Goal: Information Seeking & Learning: Learn about a topic

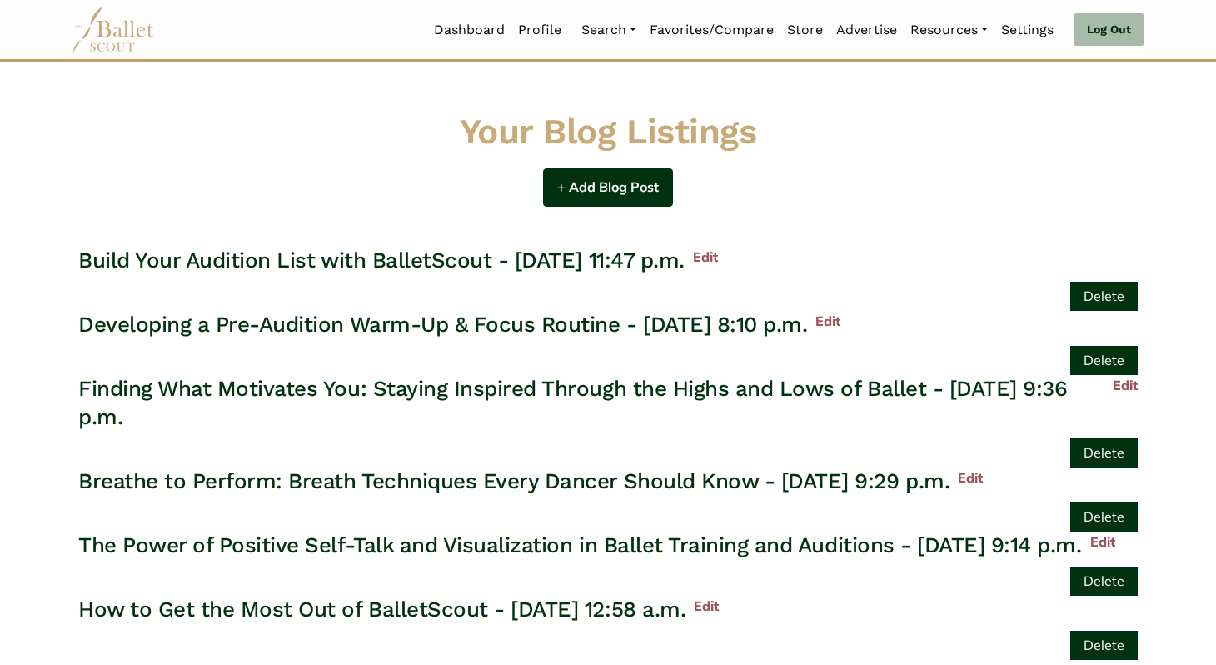
click at [581, 187] on link "+ Add Blog Post" at bounding box center [608, 187] width 130 height 39
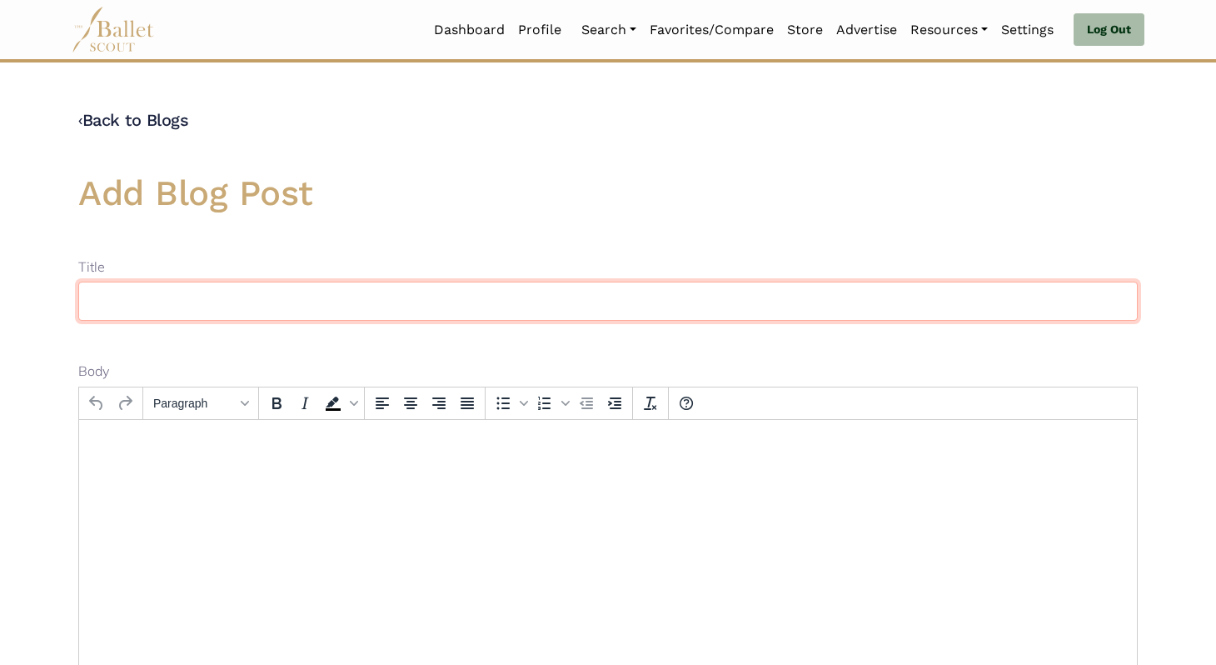
click at [278, 292] on input "text" at bounding box center [608, 301] width 1060 height 39
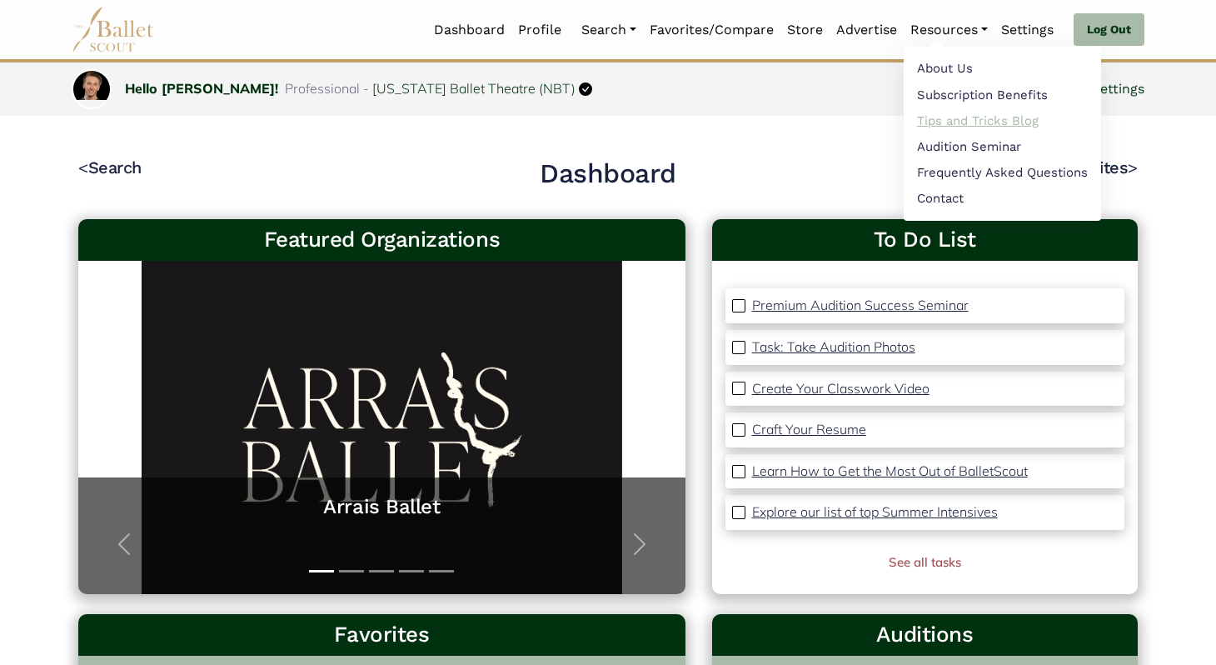
click at [981, 121] on link "Tips and Tricks Blog" at bounding box center [1002, 120] width 197 height 26
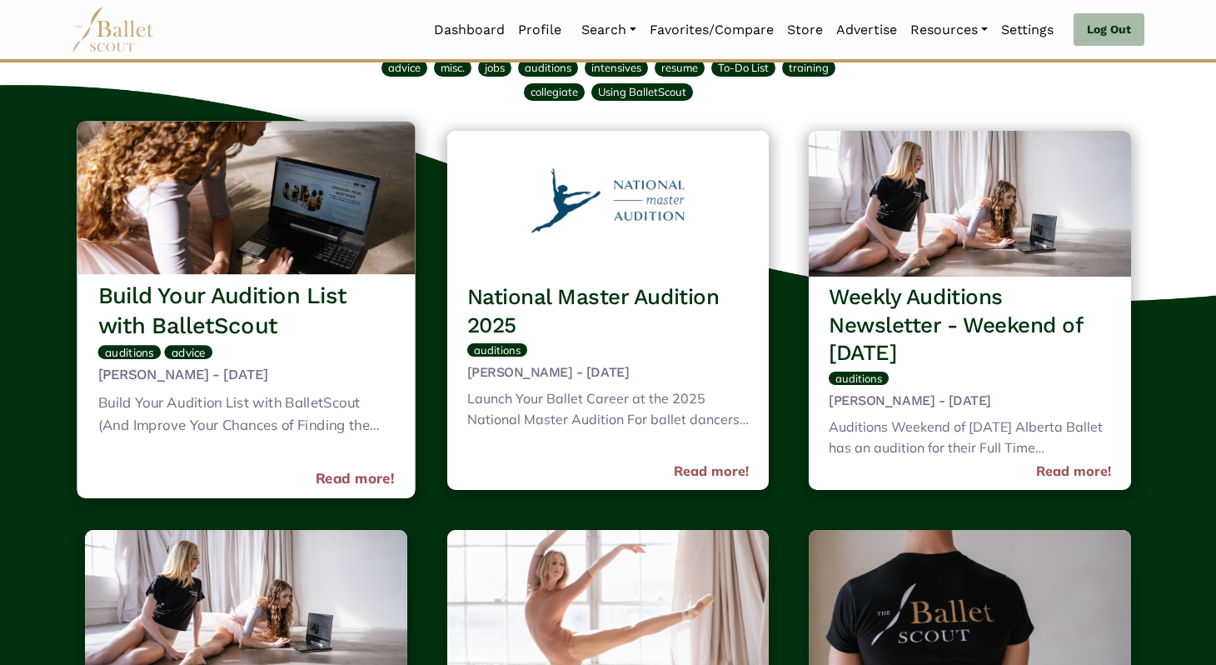
scroll to position [135, 0]
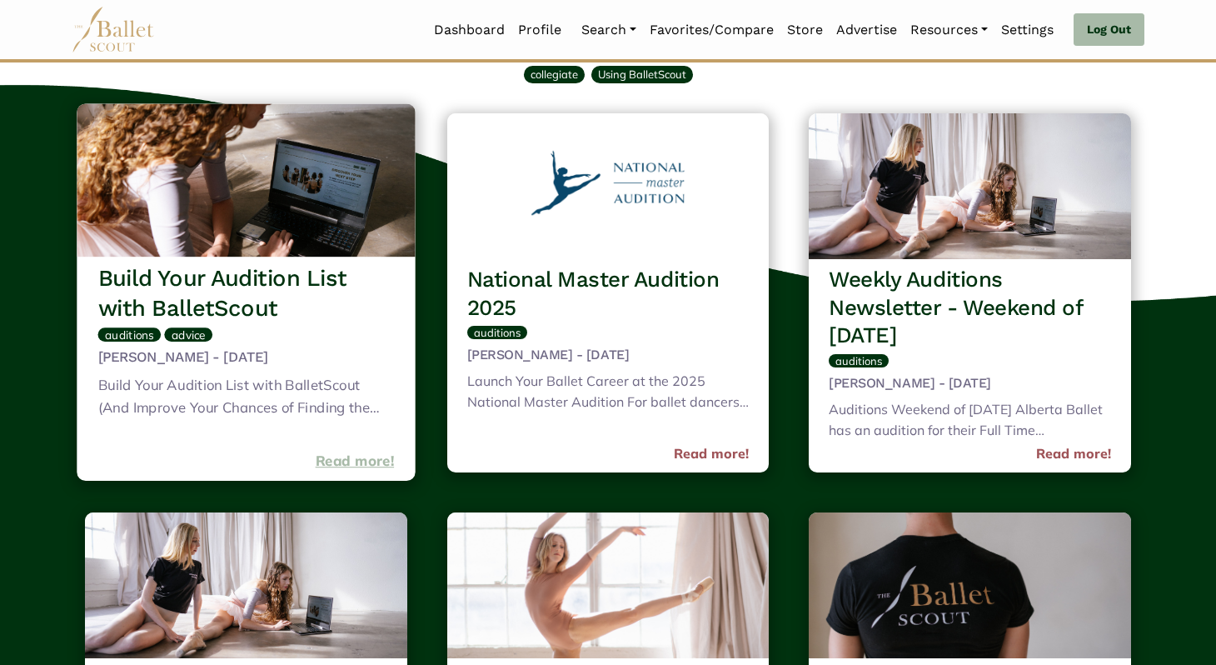
click at [358, 458] on link "Read more!" at bounding box center [355, 461] width 79 height 22
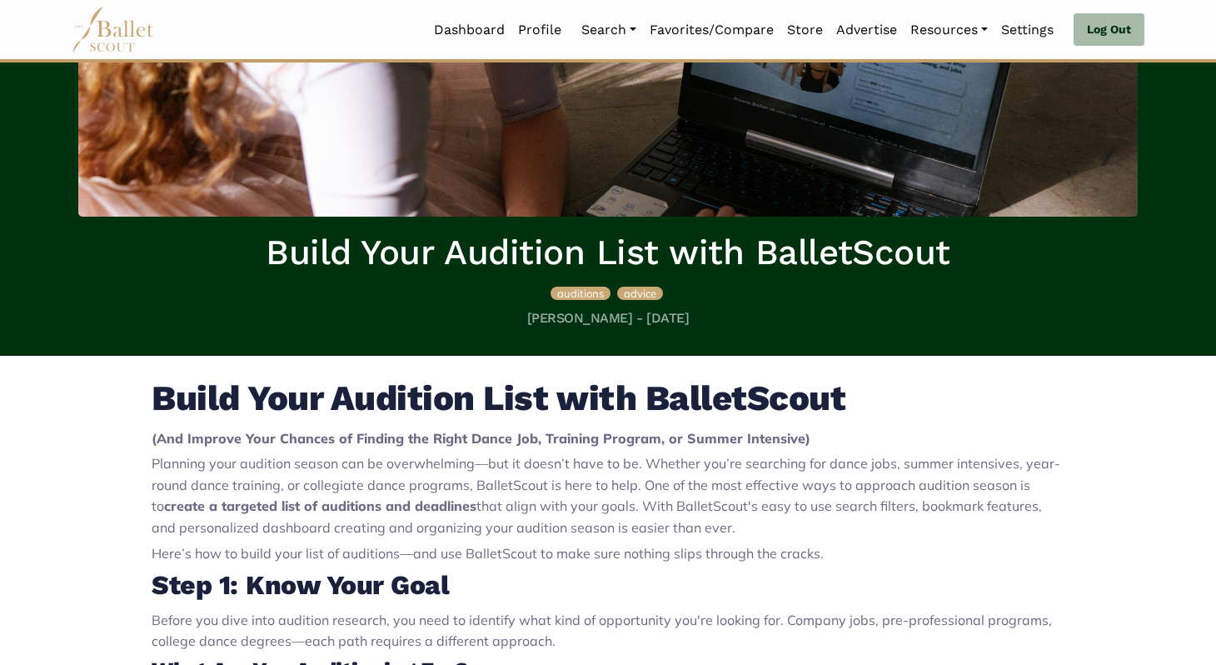
scroll to position [243, 0]
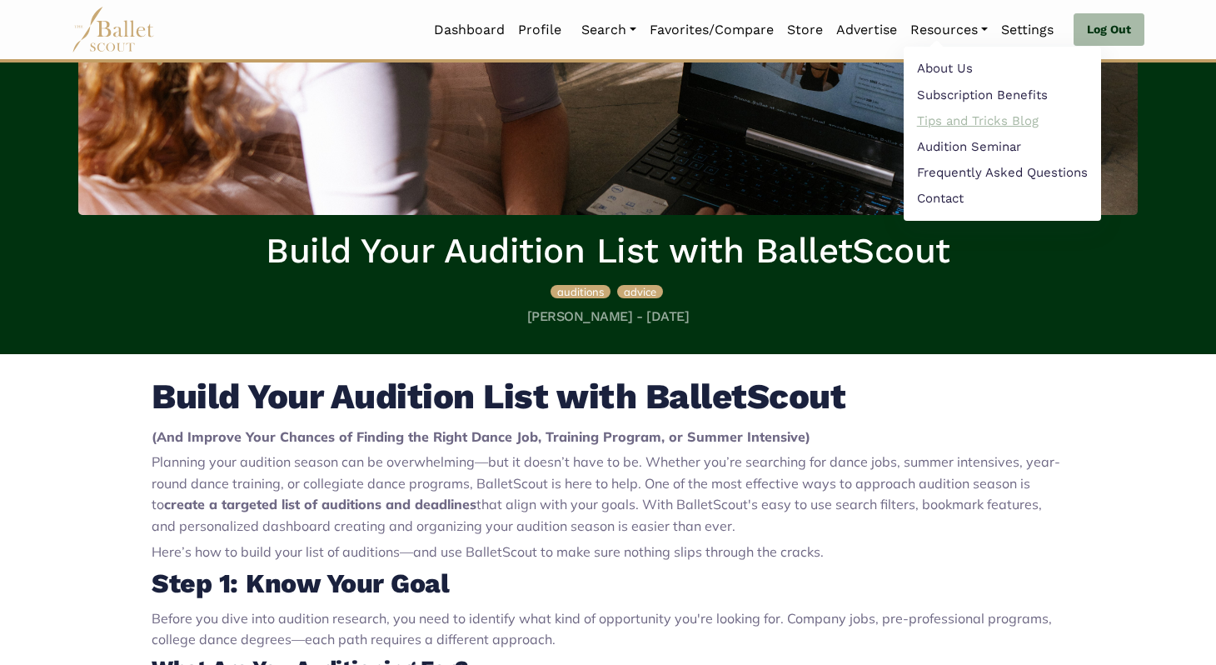
click at [946, 122] on link "Tips and Tricks Blog" at bounding box center [1002, 120] width 197 height 26
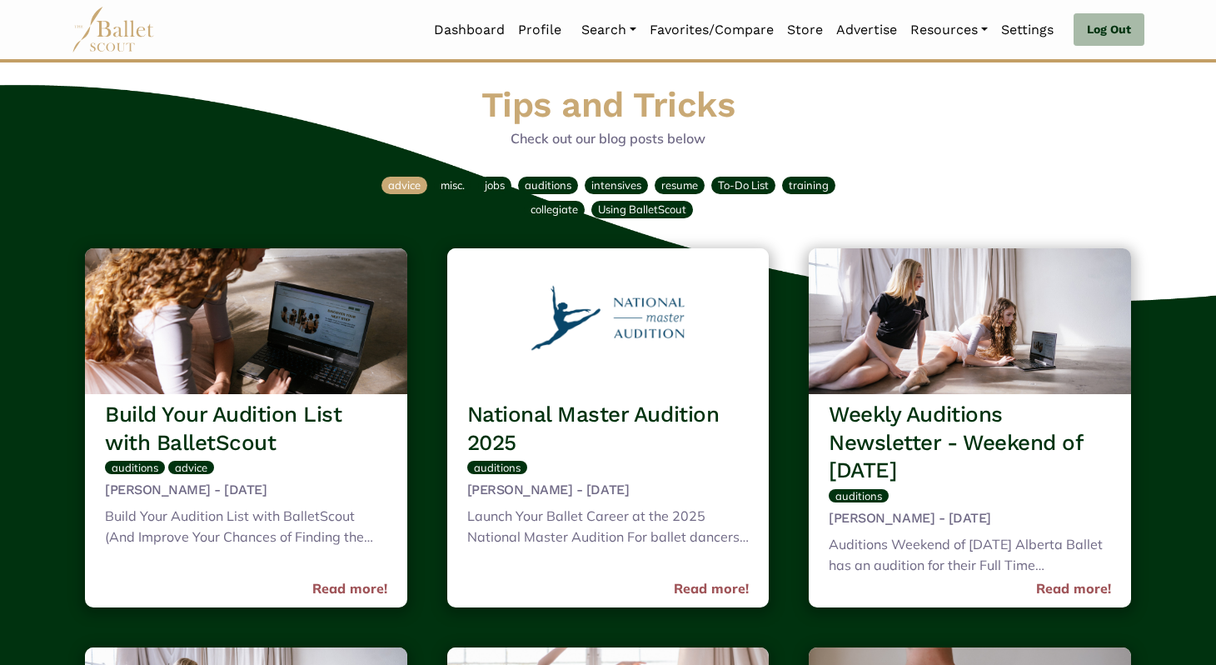
click at [406, 191] on span "advice" at bounding box center [404, 184] width 32 height 13
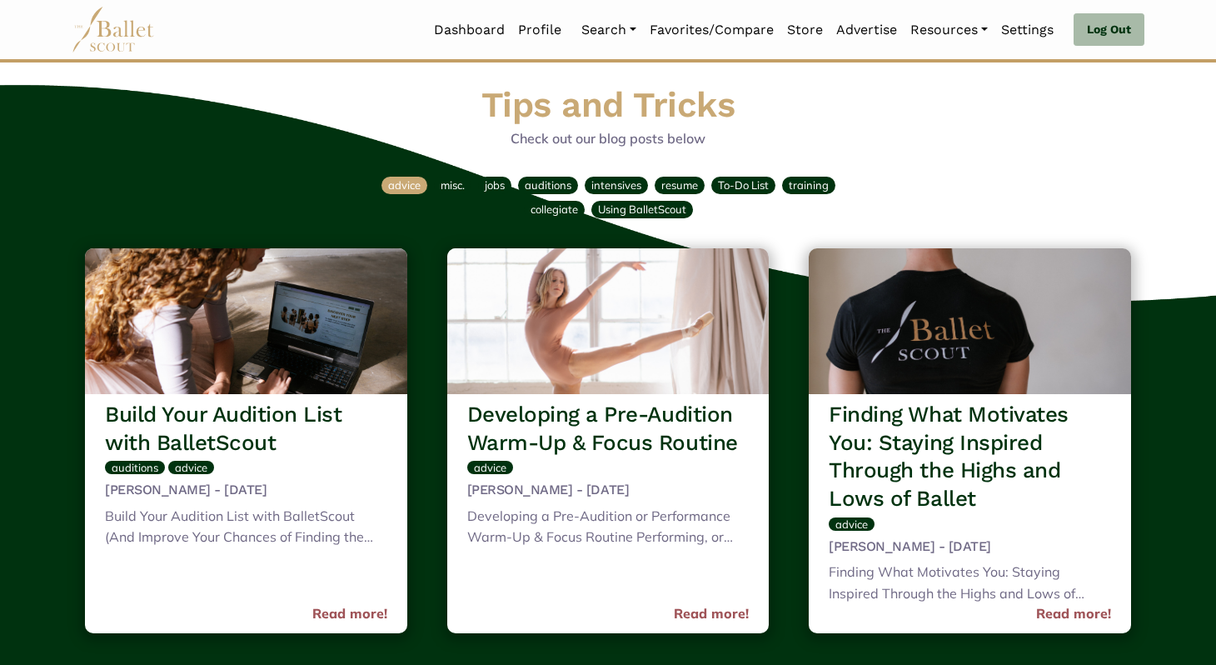
click at [402, 181] on span "advice" at bounding box center [404, 184] width 32 height 13
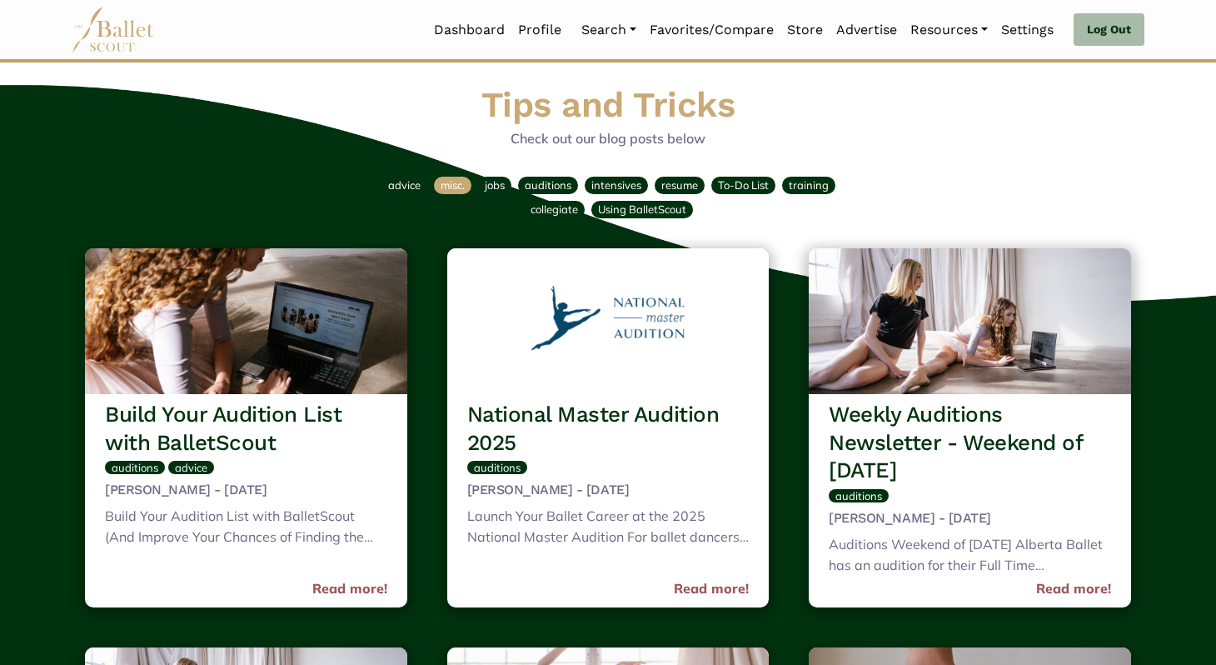
click at [461, 182] on span "misc." at bounding box center [453, 184] width 24 height 13
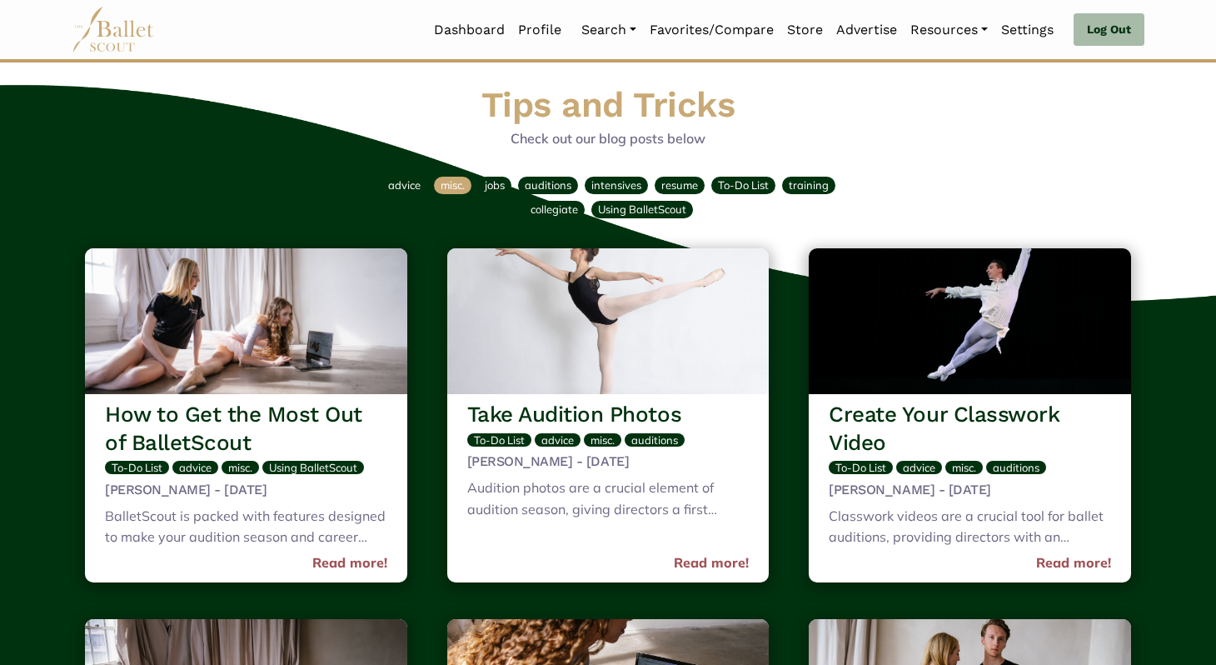
click at [459, 186] on span "misc." at bounding box center [453, 184] width 24 height 13
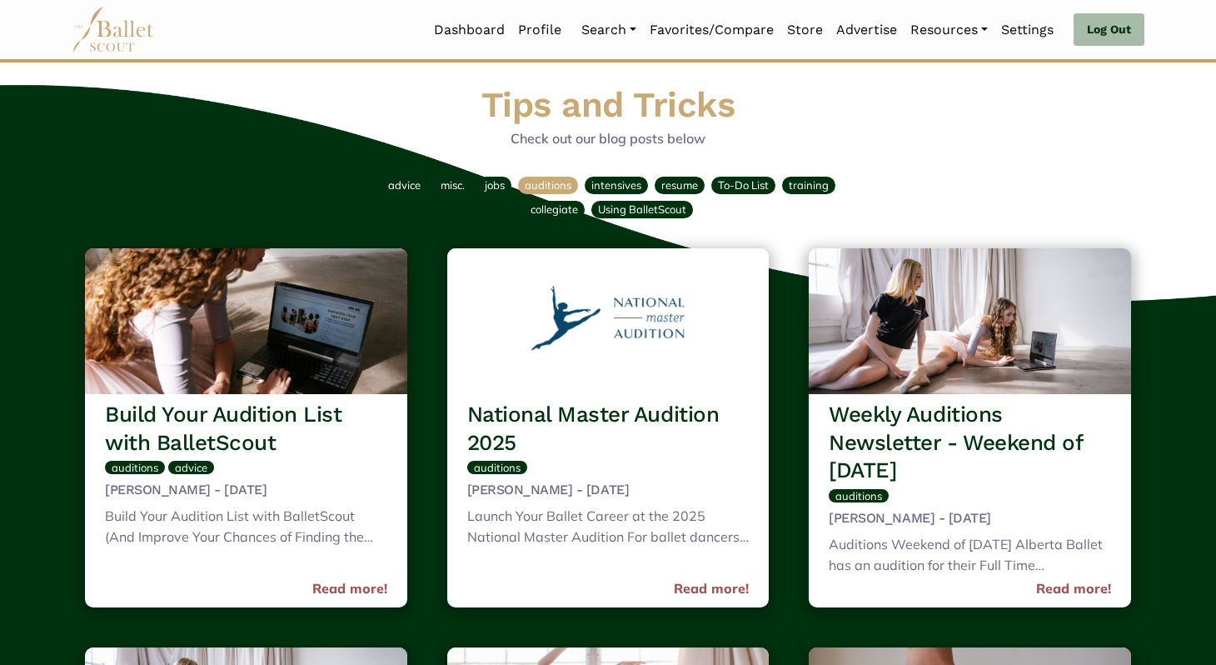
click at [552, 180] on span "auditions" at bounding box center [548, 184] width 47 height 13
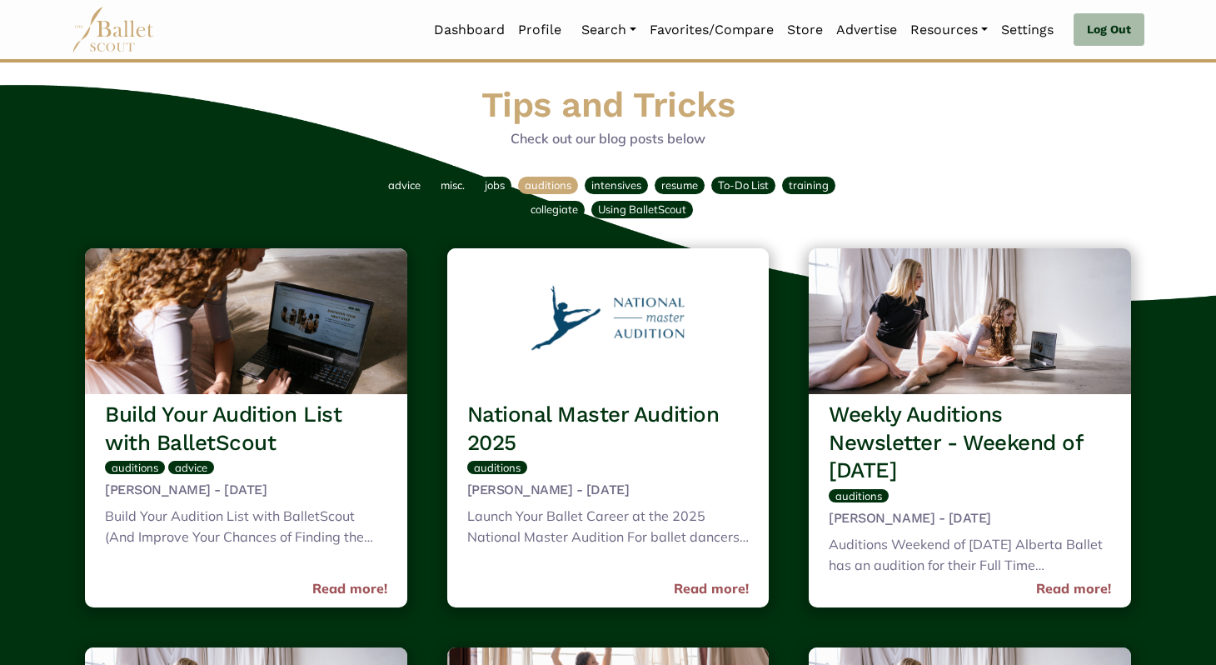
click at [538, 187] on span "auditions" at bounding box center [548, 184] width 47 height 13
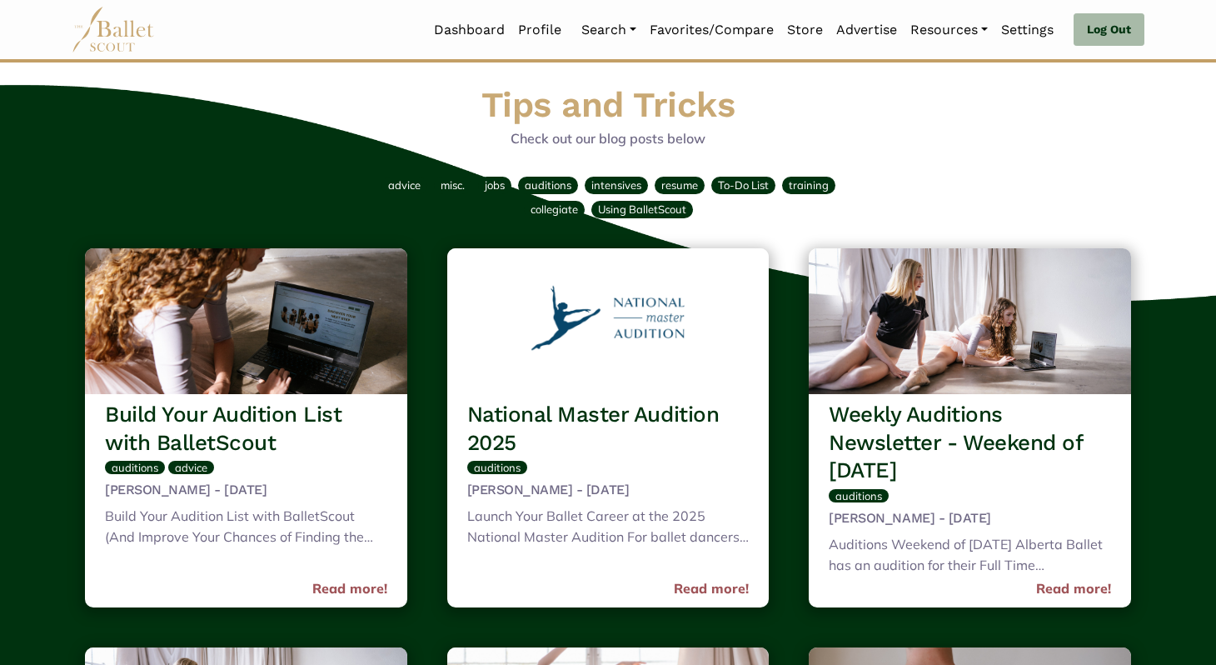
click at [1053, 107] on h1 "Tips and Tricks" at bounding box center [608, 105] width 1060 height 46
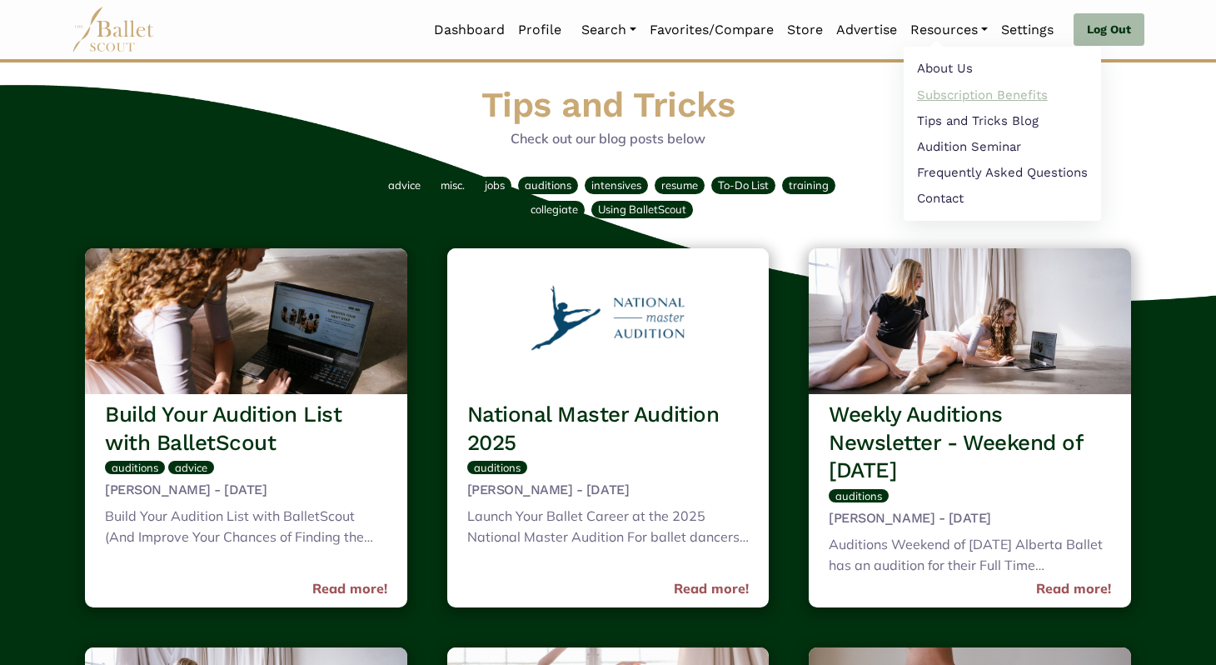
click at [1003, 94] on link "Subscription Benefits" at bounding box center [1002, 95] width 197 height 26
